Goal: Navigation & Orientation: Go to known website

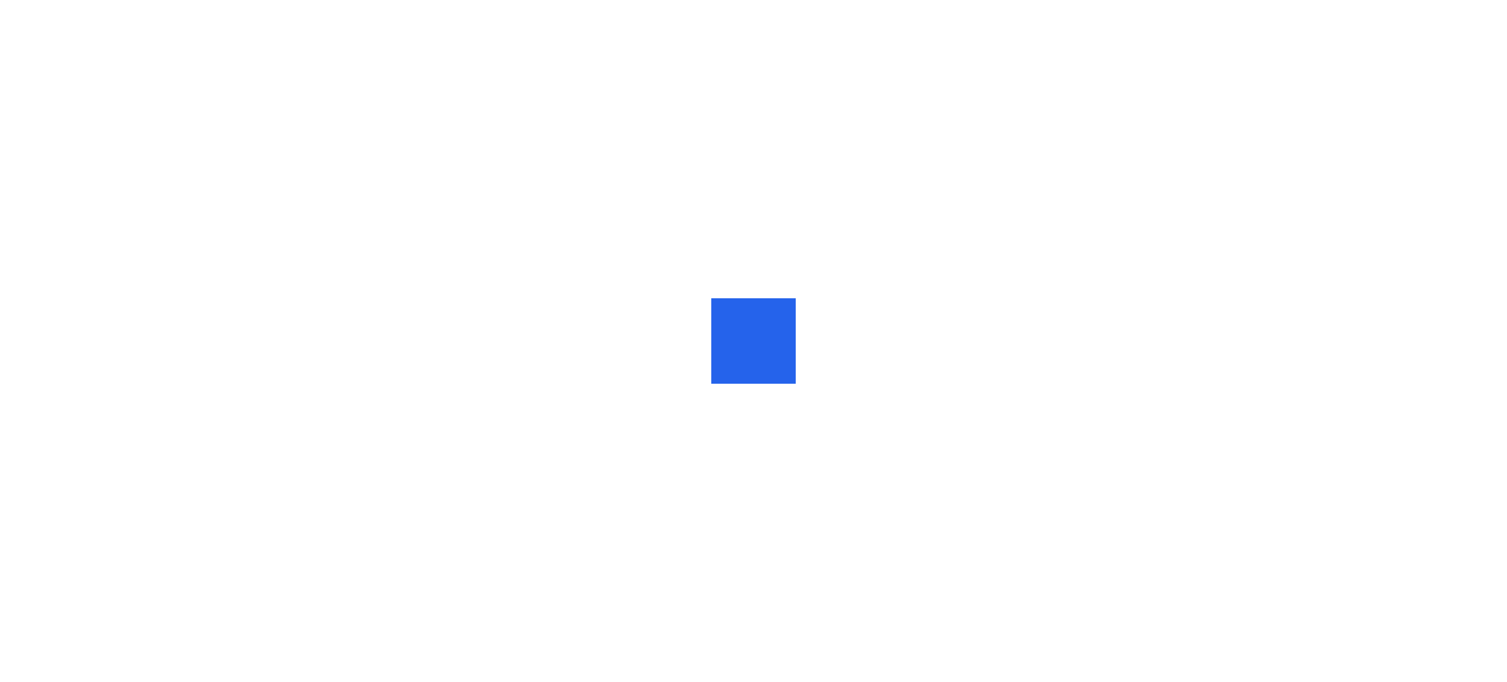
click at [1106, 388] on div at bounding box center [753, 341] width 1507 height 682
